Goal: Information Seeking & Learning: Learn about a topic

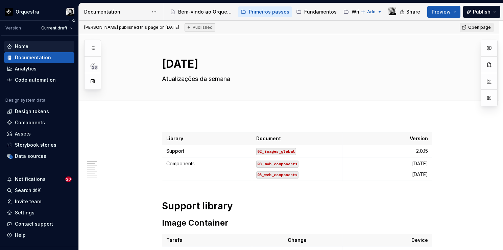
type textarea "*"
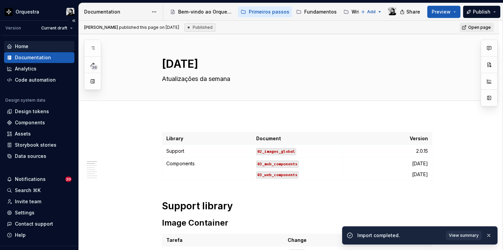
click at [38, 46] on div "Home" at bounding box center [39, 46] width 65 height 7
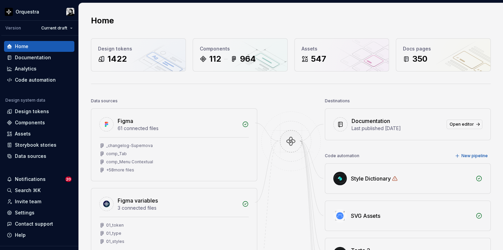
scroll to position [169, 0]
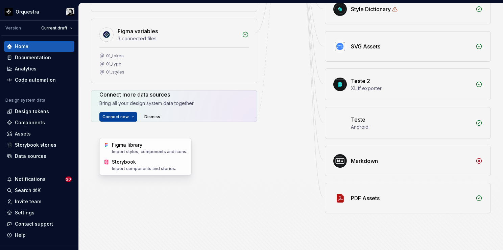
click at [126, 132] on html "Orquestra Version Current draft Home Documentation Analytics Code automation De…" at bounding box center [251, 125] width 503 height 250
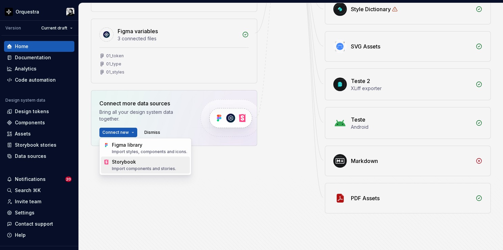
click at [131, 165] on div "Storybook Import components and stories." at bounding box center [149, 164] width 75 height 13
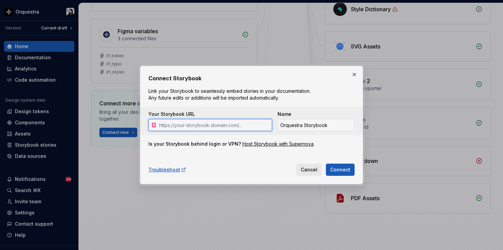
click at [188, 124] on input "Your Storybook URL" at bounding box center [215, 125] width 116 height 12
paste input "[URL][DOMAIN_NAME]"
click at [179, 126] on input "[URL][DOMAIN_NAME]" at bounding box center [215, 125] width 116 height 12
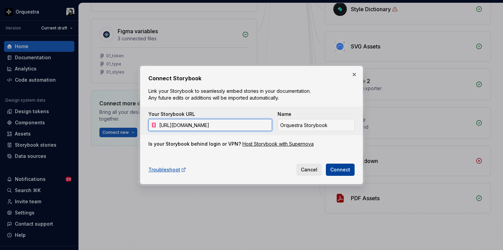
type input "[URL][DOMAIN_NAME]"
click at [334, 171] on span "Connect" at bounding box center [340, 169] width 20 height 7
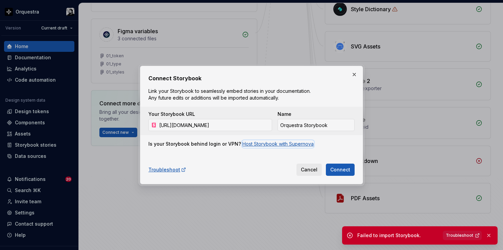
click at [288, 143] on div "Host Storybook with Supernova" at bounding box center [277, 143] width 71 height 7
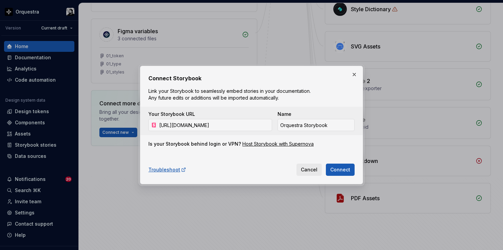
click at [352, 76] on button "button" at bounding box center [354, 74] width 9 height 9
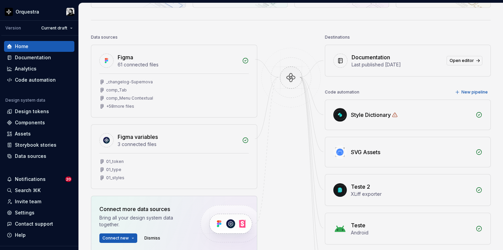
scroll to position [68, 0]
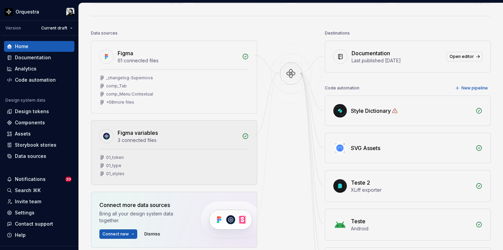
click at [200, 139] on div "3 connected files" at bounding box center [178, 140] width 120 height 7
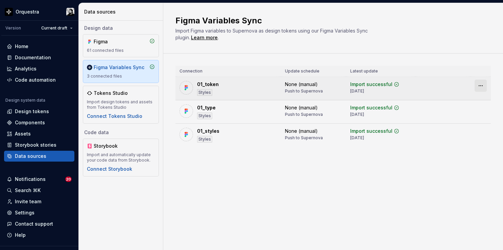
click at [480, 84] on html "Orquestra Version Current draft Home Documentation Analytics Code automation De…" at bounding box center [251, 125] width 503 height 250
click at [405, 84] on html "Orquestra Version Current draft Home Documentation Analytics Code automation De…" at bounding box center [251, 125] width 503 height 250
click at [38, 113] on div "Design tokens" at bounding box center [32, 111] width 34 height 7
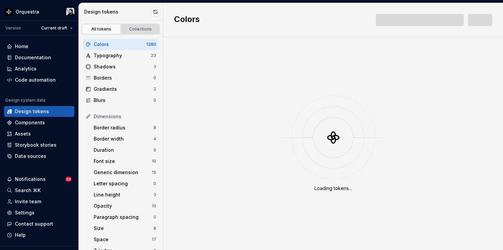
click at [136, 28] on div "Collections" at bounding box center [141, 28] width 34 height 5
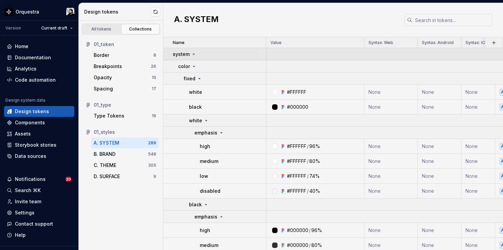
click at [193, 52] on icon at bounding box center [193, 53] width 5 height 5
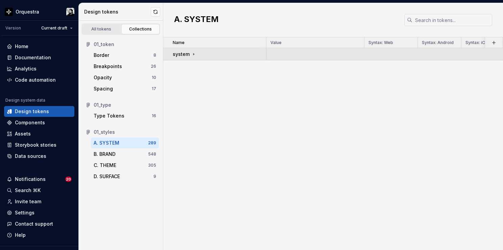
click at [193, 52] on icon at bounding box center [193, 53] width 5 height 5
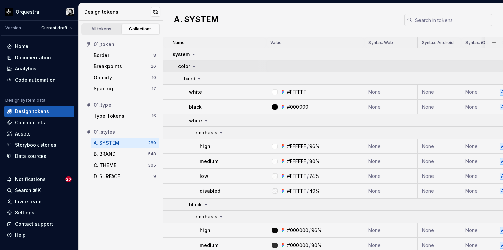
click at [194, 65] on icon at bounding box center [193, 66] width 5 height 5
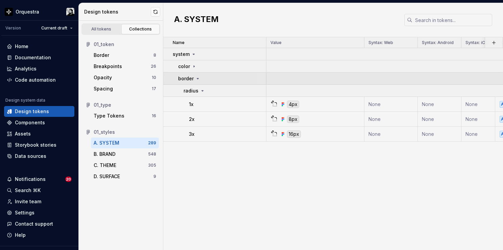
click at [196, 77] on icon at bounding box center [197, 78] width 5 height 5
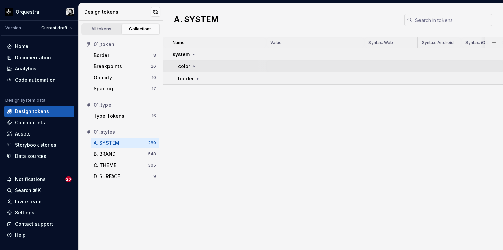
click at [194, 64] on icon at bounding box center [193, 66] width 5 height 5
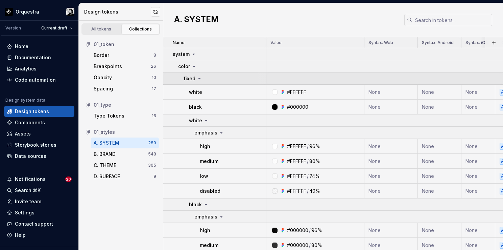
click at [199, 77] on icon at bounding box center [199, 78] width 5 height 5
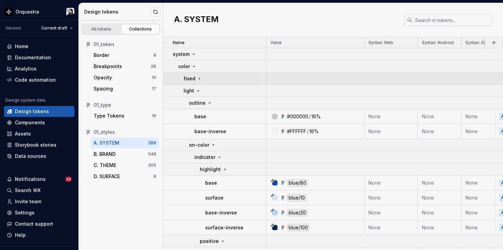
click at [197, 77] on icon at bounding box center [199, 78] width 5 height 5
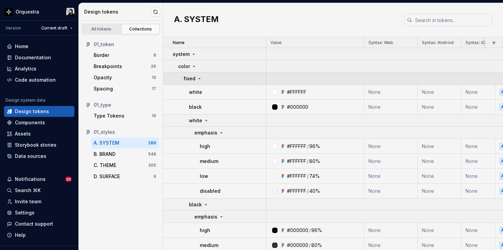
click at [199, 78] on icon at bounding box center [200, 78] width 2 height 1
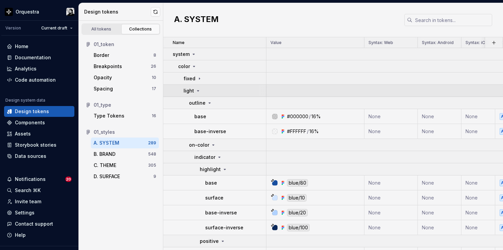
click at [196, 88] on icon at bounding box center [197, 90] width 5 height 5
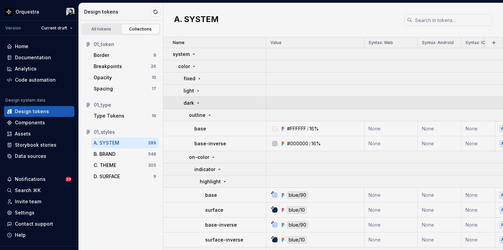
click at [197, 100] on icon at bounding box center [197, 102] width 5 height 5
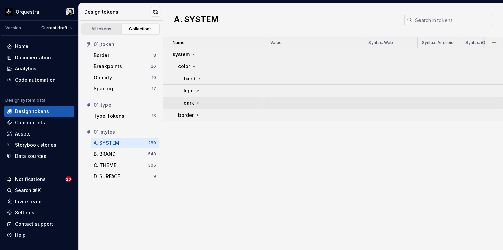
click at [197, 100] on icon at bounding box center [197, 102] width 5 height 5
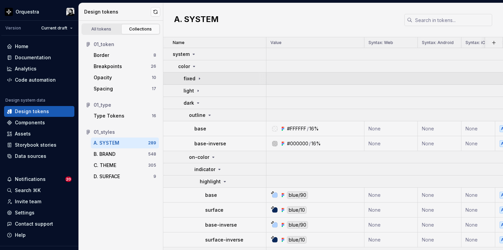
click at [199, 78] on icon at bounding box center [199, 78] width 1 height 2
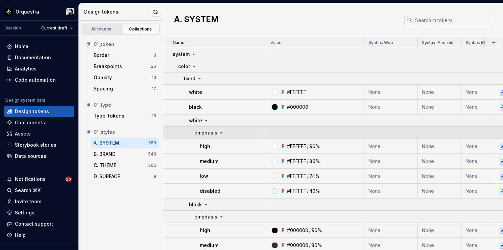
click at [222, 132] on icon at bounding box center [221, 132] width 5 height 5
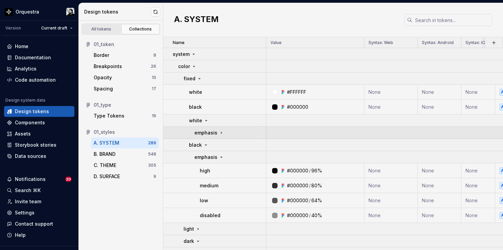
click at [220, 133] on icon at bounding box center [221, 132] width 5 height 5
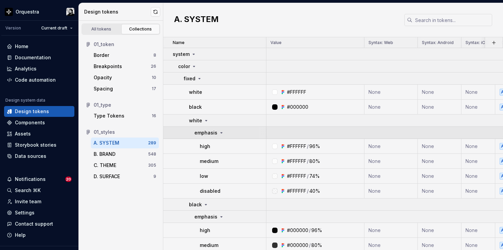
click at [220, 133] on icon at bounding box center [221, 132] width 5 height 5
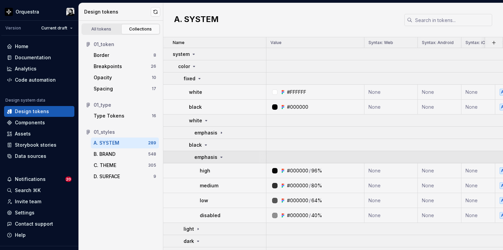
click at [219, 157] on icon at bounding box center [221, 156] width 5 height 5
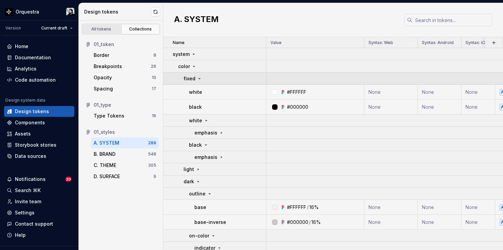
click at [199, 78] on icon at bounding box center [200, 78] width 2 height 1
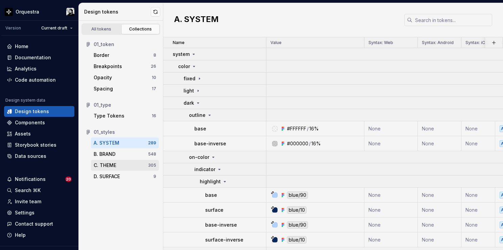
click at [120, 165] on div "C. THEME" at bounding box center [121, 165] width 54 height 7
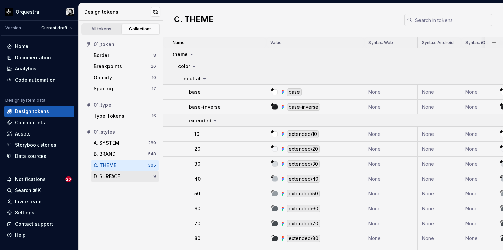
click at [119, 175] on div "D. SURFACE" at bounding box center [107, 176] width 26 height 7
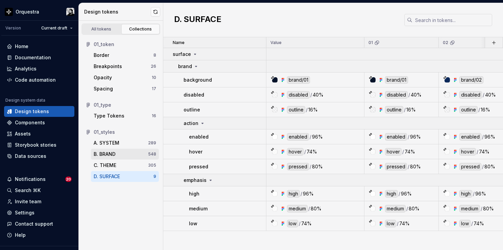
click at [119, 155] on div "B. BRAND" at bounding box center [121, 153] width 54 height 7
